Goal: Transaction & Acquisition: Purchase product/service

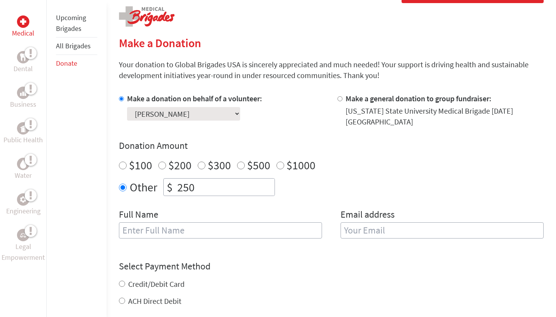
scroll to position [160, 0]
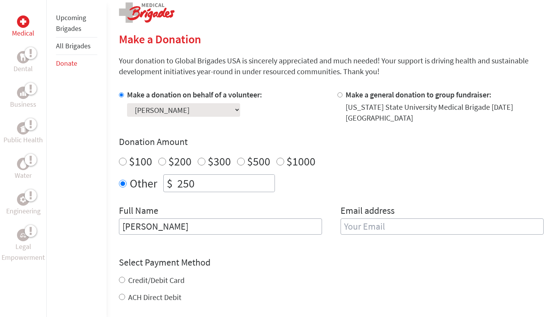
type input "[PERSON_NAME]"
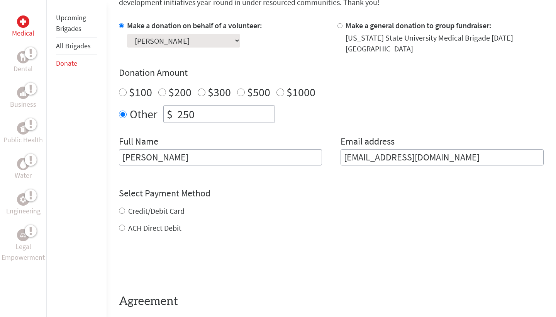
scroll to position [246, 0]
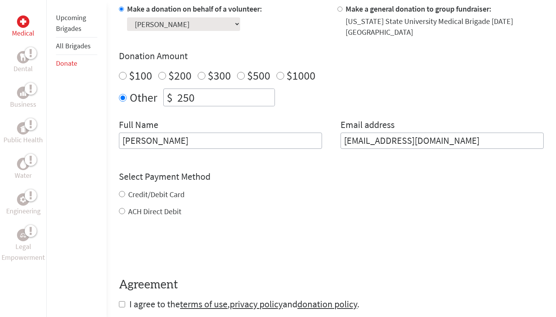
type input "[EMAIL_ADDRESS][DOMAIN_NAME]"
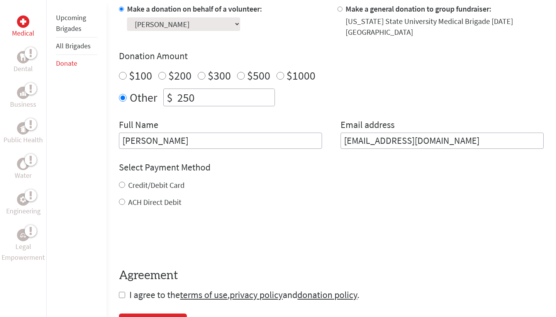
click at [175, 197] on div "Credit/Debit Card ACH Direct Debit" at bounding box center [331, 194] width 425 height 28
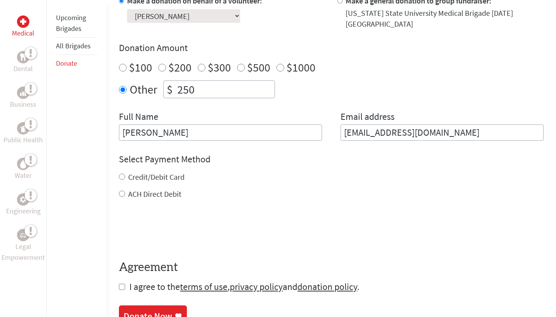
scroll to position [256, 0]
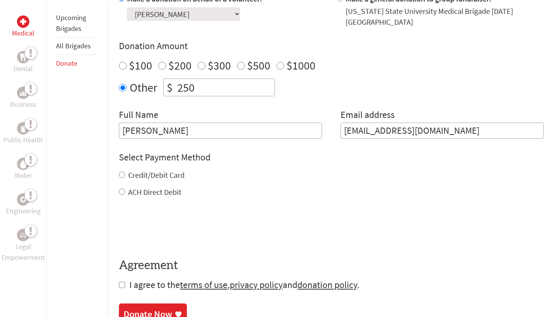
click at [162, 170] on div "Select Payment Method NOTE: American Express is not accepted. Please proceed no…" at bounding box center [331, 174] width 425 height 46
click at [164, 175] on label "Credit/Debit Card" at bounding box center [156, 175] width 56 height 10
click at [125, 175] on input "Credit/Debit Card" at bounding box center [122, 174] width 6 height 6
radio input "true"
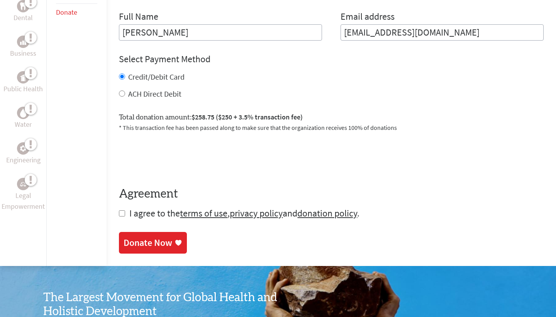
scroll to position [362, 0]
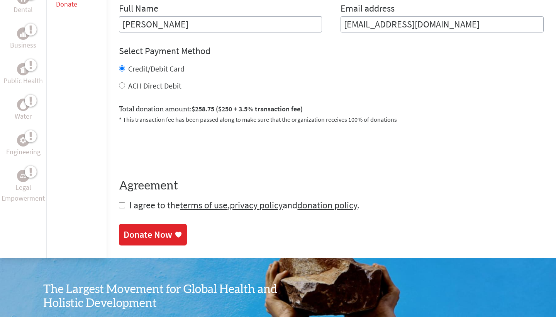
click at [145, 203] on span "I agree to the terms of use , privacy policy and donation policy ." at bounding box center [244, 205] width 230 height 12
click at [121, 208] on input "checkbox" at bounding box center [122, 205] width 6 height 6
checkbox input "true"
click at [146, 229] on link "Donate Now" at bounding box center [153, 235] width 68 height 22
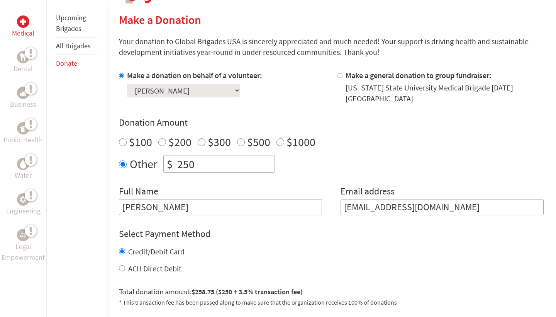
scroll to position [182, 0]
